Goal: Transaction & Acquisition: Register for event/course

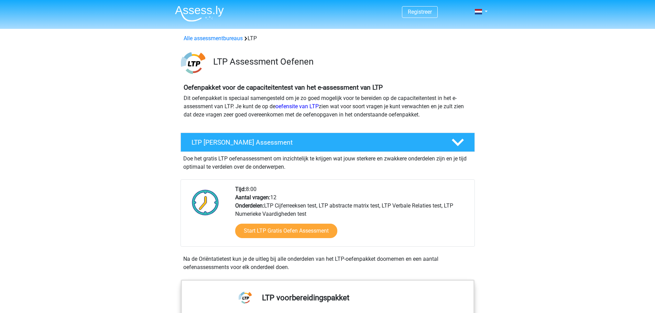
drag, startPoint x: 183, startPoint y: 158, endPoint x: 300, endPoint y: 166, distance: 117.0
click at [300, 166] on div "Doe het gratis LTP oefenassessment om inzichtelijk te krijgen wat jouw sterkere…" at bounding box center [328, 161] width 295 height 19
drag, startPoint x: 298, startPoint y: 267, endPoint x: 175, endPoint y: 259, distance: 123.8
click at [175, 259] on div "LTP [PERSON_NAME] Assessment Doe het gratis LTP oefenassessment om inzichtelijk…" at bounding box center [328, 204] width 310 height 142
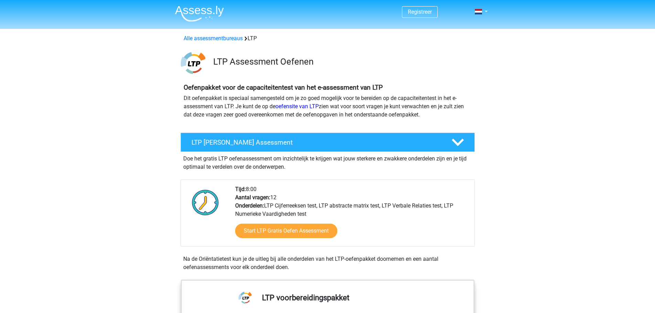
click at [175, 259] on div "LTP [PERSON_NAME] Assessment Doe het gratis LTP oefenassessment om inzichtelijk…" at bounding box center [328, 204] width 310 height 142
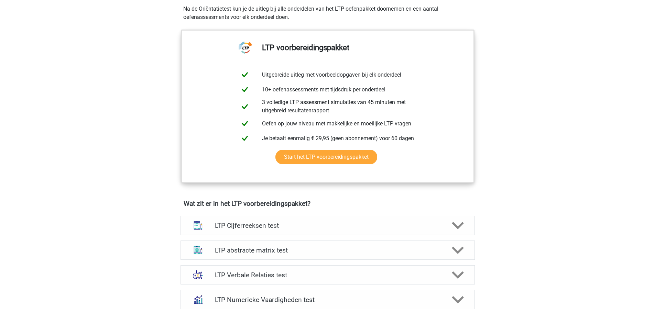
scroll to position [249, 0]
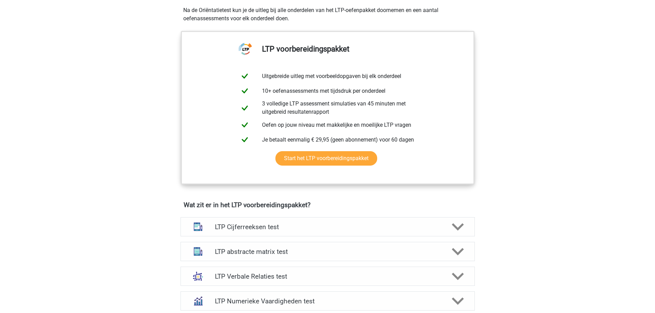
drag, startPoint x: 582, startPoint y: 93, endPoint x: 562, endPoint y: 142, distance: 52.8
click at [562, 142] on div "Registreer Nederlands" at bounding box center [327, 288] width 655 height 1074
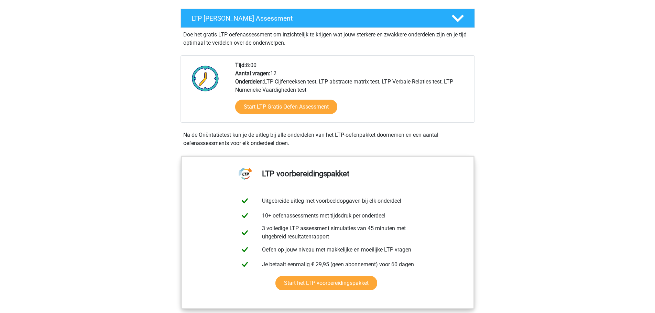
scroll to position [129, 0]
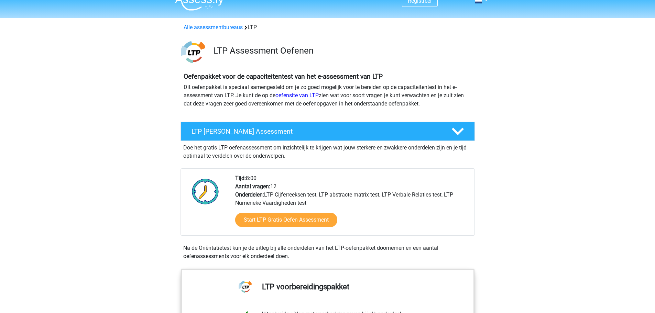
scroll to position [0, 0]
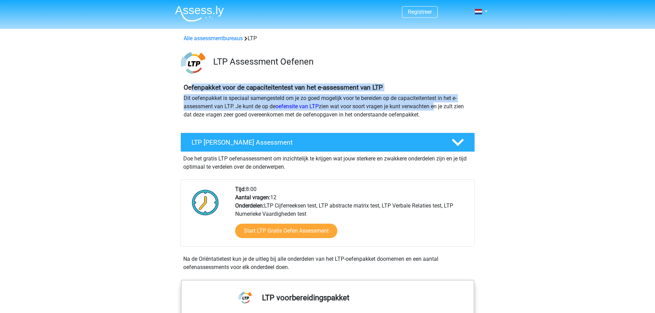
drag, startPoint x: 435, startPoint y: 110, endPoint x: 191, endPoint y: 84, distance: 244.9
click at [191, 84] on div "Oefenpakket voor de capaciteitentest van het e-assessment van LTP Dit oefenpakk…" at bounding box center [328, 104] width 294 height 41
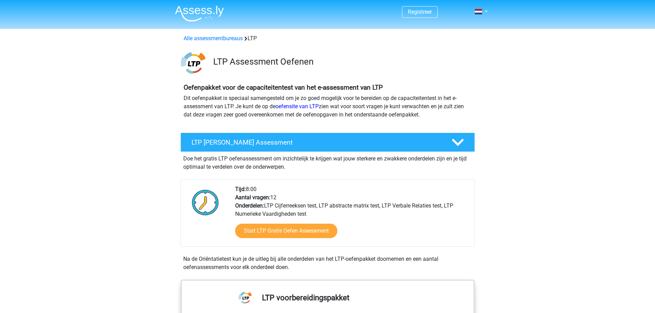
click at [189, 84] on b "Oefenpakket voor de capaciteitentest van het e-assessment van LTP" at bounding box center [283, 88] width 199 height 8
drag, startPoint x: 187, startPoint y: 86, endPoint x: 248, endPoint y: 92, distance: 60.8
click at [247, 91] on div "Oefenpakket voor de capaciteitentest van het e-assessment van LTP Dit oefenpakk…" at bounding box center [328, 104] width 294 height 41
drag, startPoint x: 250, startPoint y: 98, endPoint x: 435, endPoint y: 119, distance: 186.0
click at [435, 119] on div "Oefenpakket voor de capaciteitentest van het e-assessment van LTP Dit oefenpakk…" at bounding box center [328, 104] width 294 height 41
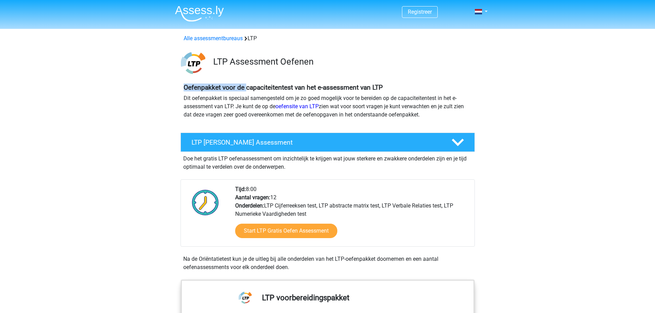
click at [435, 119] on div "Oefenpakket voor de capaciteitentest van het e-assessment van LTP Dit oefenpakk…" at bounding box center [328, 104] width 294 height 41
drag, startPoint x: 423, startPoint y: 116, endPoint x: 163, endPoint y: 100, distance: 260.3
drag, startPoint x: 190, startPoint y: 98, endPoint x: 441, endPoint y: 125, distance: 252.2
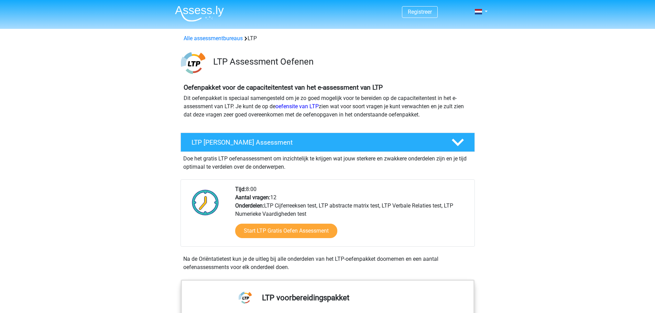
click at [441, 125] on div "Oefenpakket voor de capaciteitentest van het e-assessment van LTP Dit oefenpakk…" at bounding box center [328, 104] width 294 height 41
click at [441, 128] on div "Oefenpakket voor de capaciteitentest van het e-assessment van LTP Dit oefenpakk…" at bounding box center [327, 104] width 327 height 52
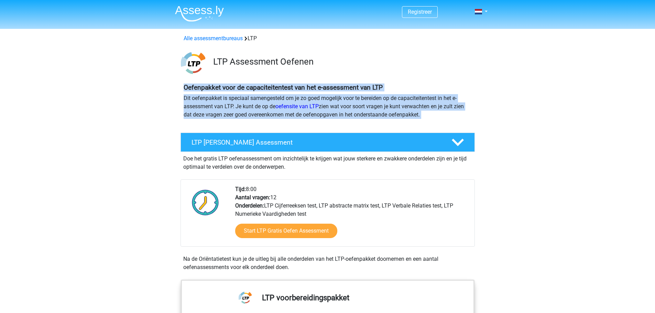
drag, startPoint x: 441, startPoint y: 128, endPoint x: 160, endPoint y: 83, distance: 284.4
drag, startPoint x: 160, startPoint y: 83, endPoint x: 447, endPoint y: 123, distance: 290.1
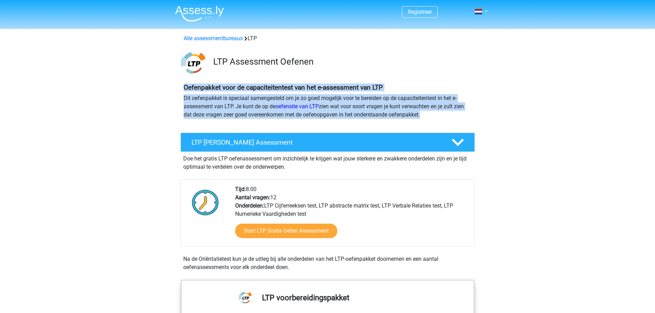
click at [448, 123] on div "Oefenpakket voor de capaciteitentest van het e-assessment van LTP Dit oefenpakk…" at bounding box center [328, 104] width 294 height 41
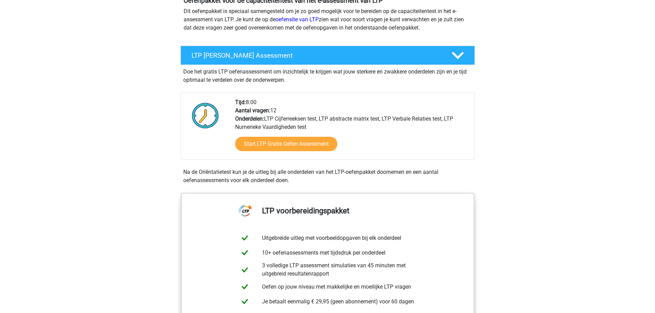
scroll to position [91, 0]
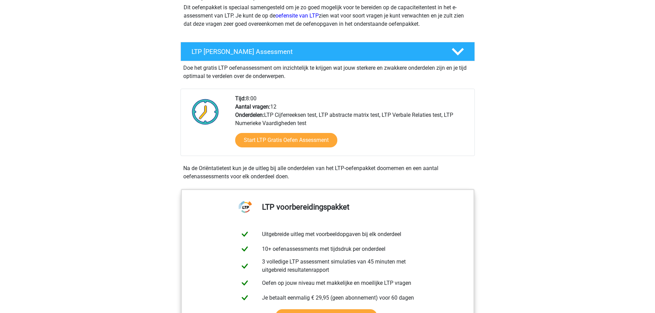
drag, startPoint x: 301, startPoint y: 178, endPoint x: 150, endPoint y: 153, distance: 152.8
drag, startPoint x: 322, startPoint y: 177, endPoint x: 153, endPoint y: 60, distance: 204.7
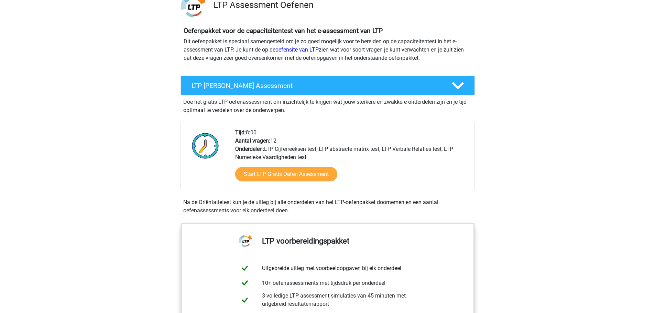
scroll to position [69, 0]
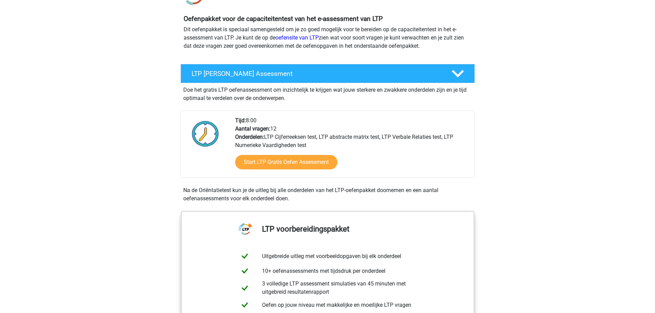
drag, startPoint x: 362, startPoint y: 191, endPoint x: 337, endPoint y: 196, distance: 25.3
click at [338, 196] on div "Na de Oriëntatietest kun je de uitleg bij alle onderdelen van het LTP-oefenpakk…" at bounding box center [328, 194] width 295 height 17
click at [326, 196] on div "Na de Oriëntatietest kun je de uitleg bij alle onderdelen van het LTP-oefenpakk…" at bounding box center [328, 194] width 295 height 17
click at [325, 196] on div "Na de Oriëntatietest kun je de uitleg bij alle onderdelen van het LTP-oefenpakk…" at bounding box center [328, 194] width 295 height 17
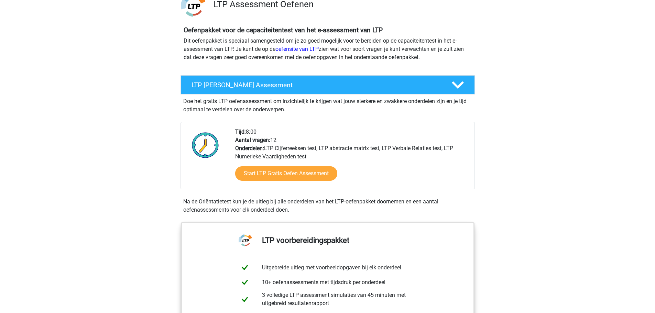
scroll to position [0, 0]
